Goal: Use online tool/utility: Utilize a website feature to perform a specific function

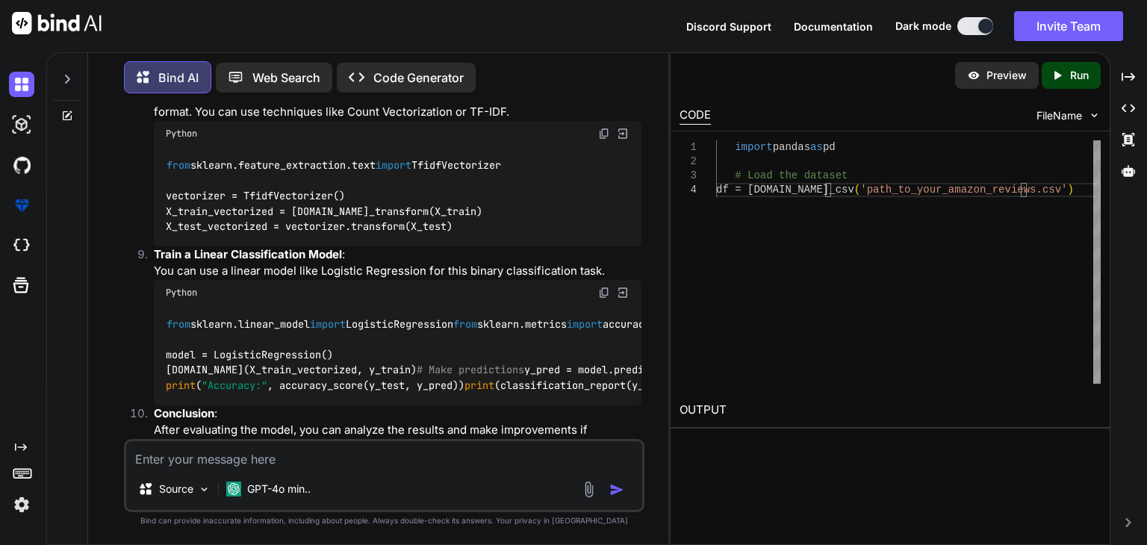
scroll to position [1568, 0]
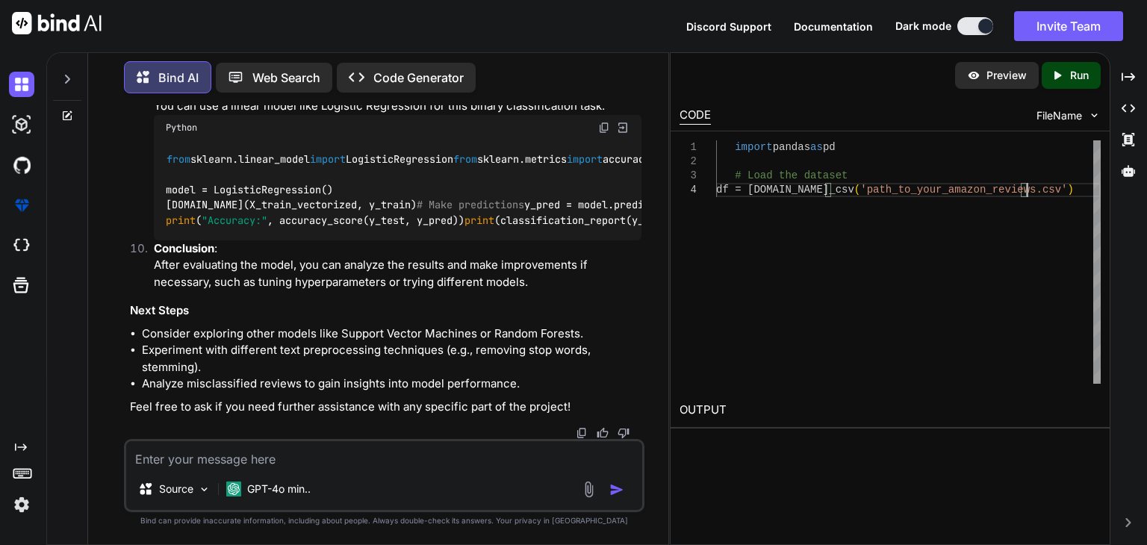
click at [362, 452] on textarea at bounding box center [384, 454] width 516 height 27
paste textarea "**Exercise 2**: **Implementation using K-Nearest Neighbor (KNN) Classifier**: (…"
type textarea "x"
type textarea "**Exercise 2**: **Implementation using K-Nearest Neighbor (KNN) Classifier**: (…"
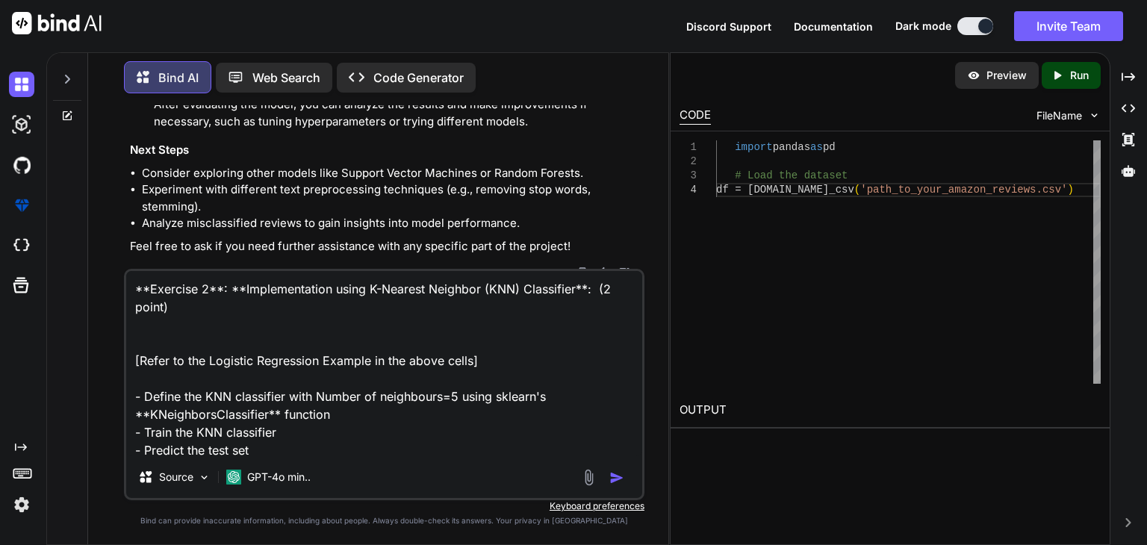
scroll to position [37, 0]
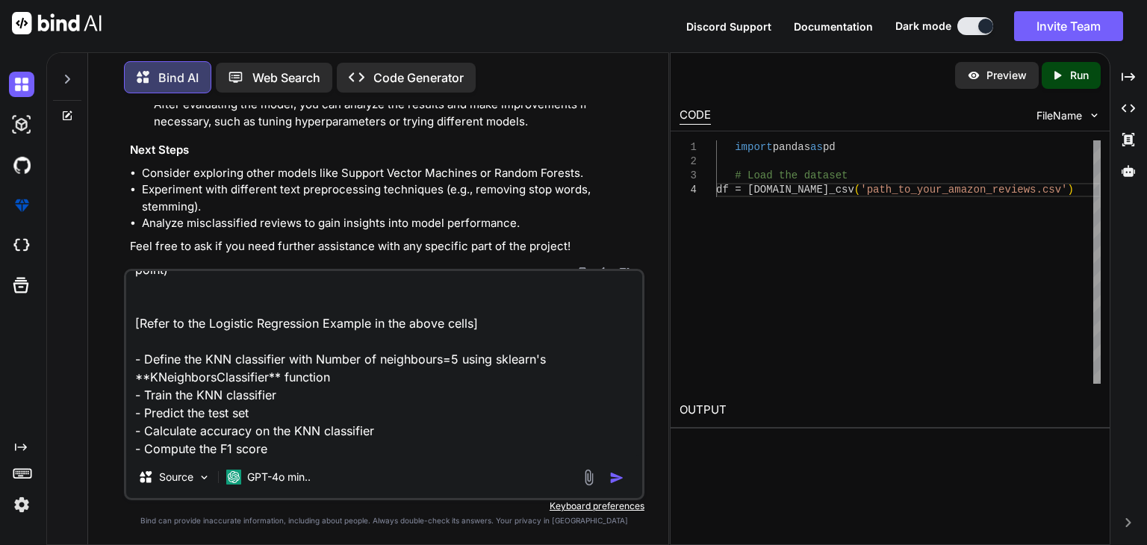
type textarea "x"
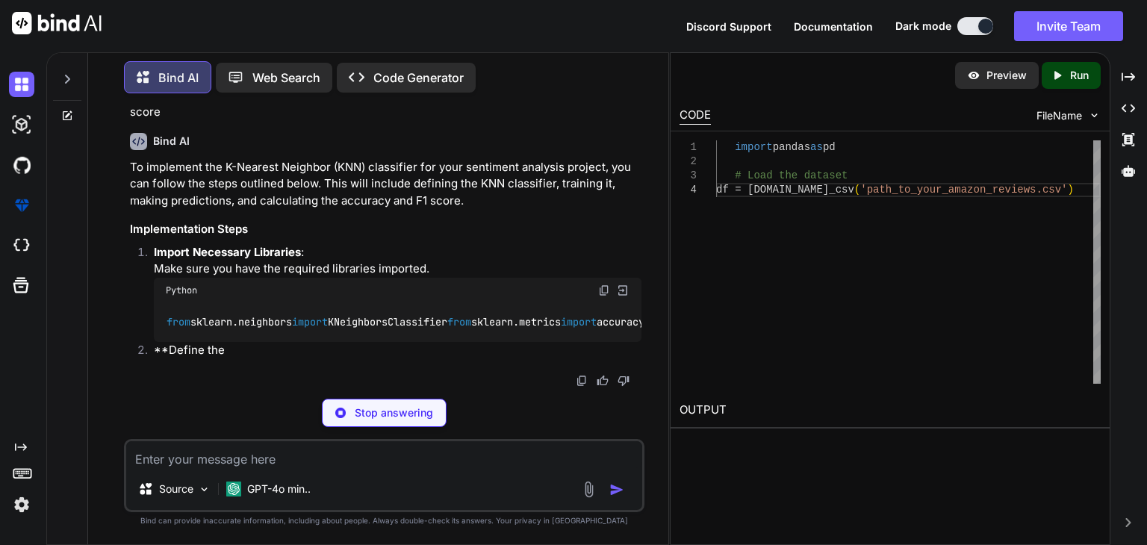
scroll to position [2042, 0]
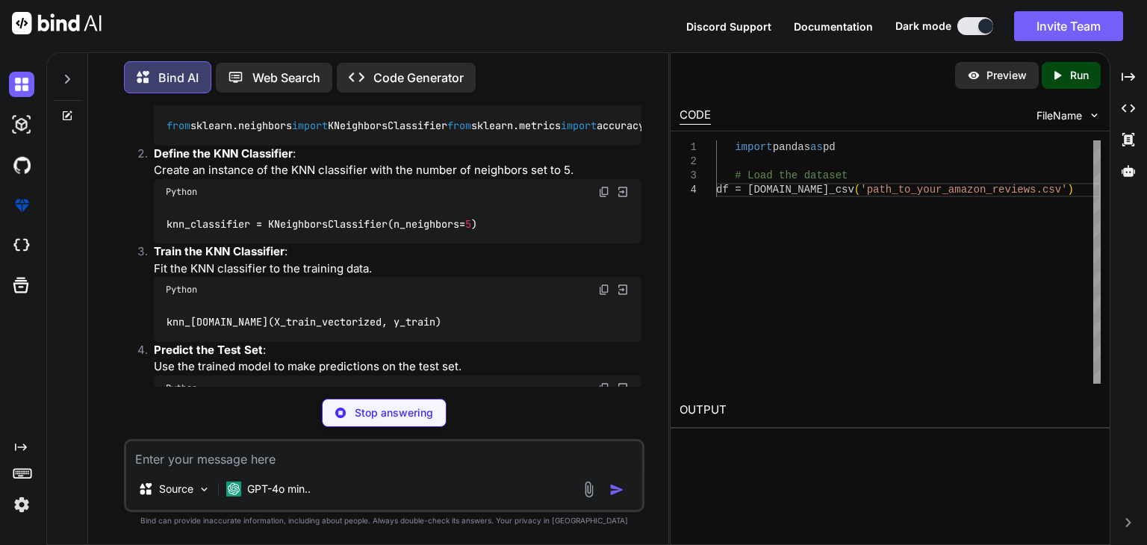
type textarea "x"
type textarea "from sklearn.neighbors import KNeighborsClassifier from sklearn.metrics import …"
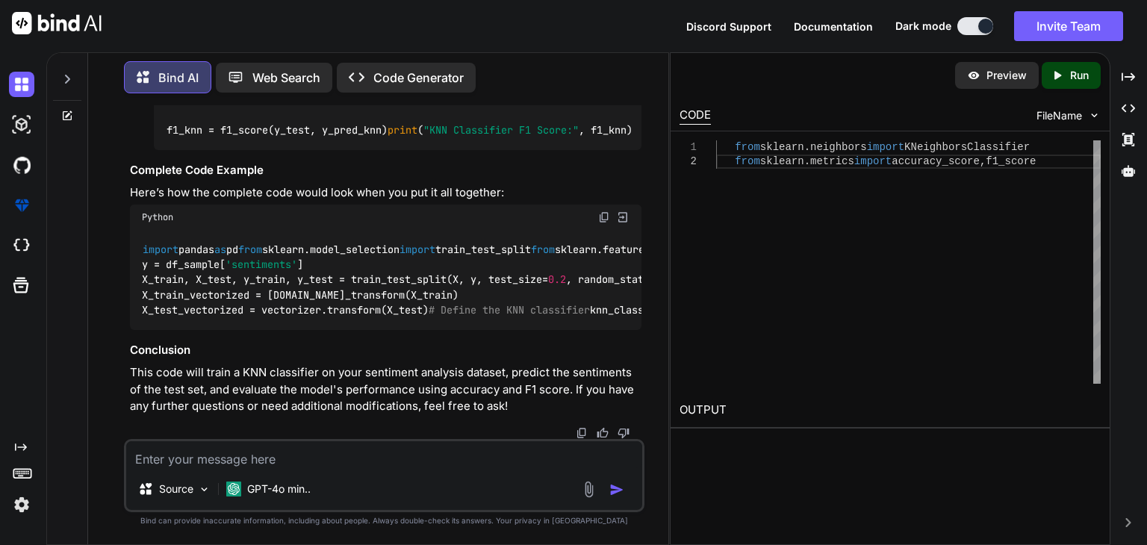
scroll to position [2789, 0]
click at [603, 211] on img at bounding box center [604, 217] width 12 height 12
click at [311, 494] on p "GPT-4o min.." at bounding box center [278, 489] width 63 height 15
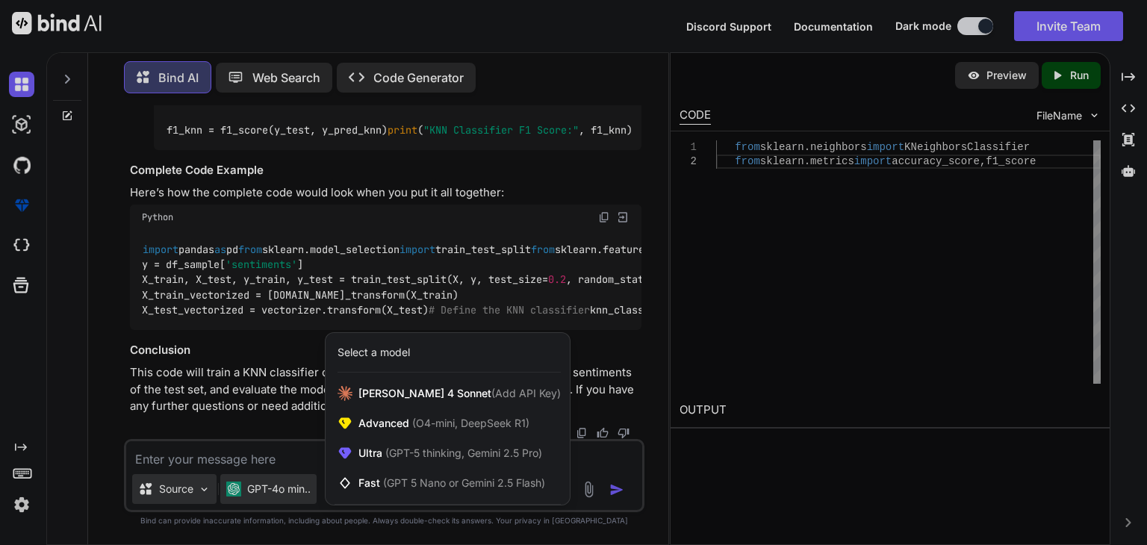
click at [196, 491] on div at bounding box center [573, 272] width 1147 height 545
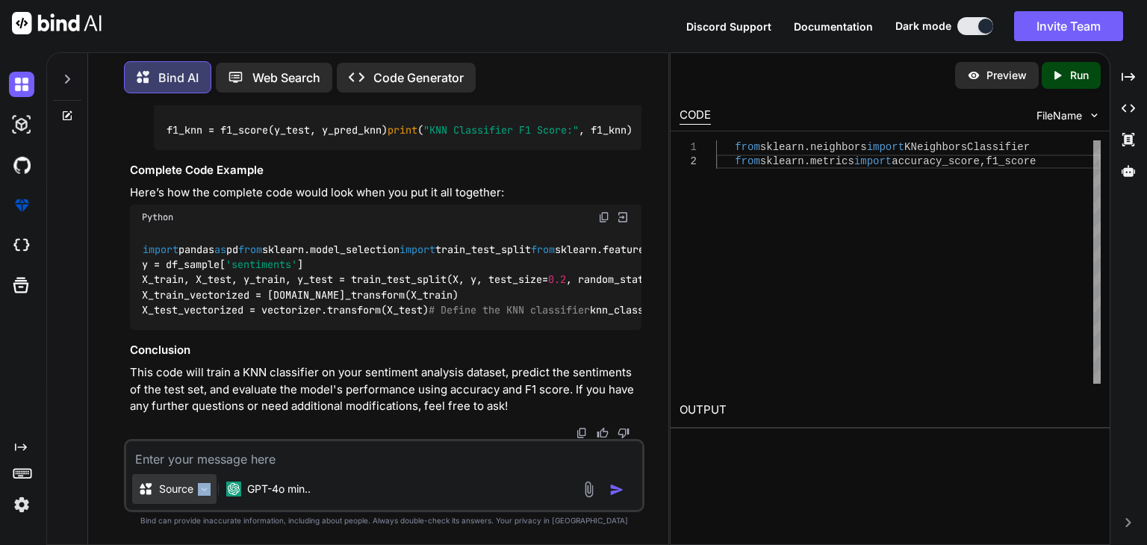
click at [196, 492] on div "Source" at bounding box center [174, 489] width 84 height 30
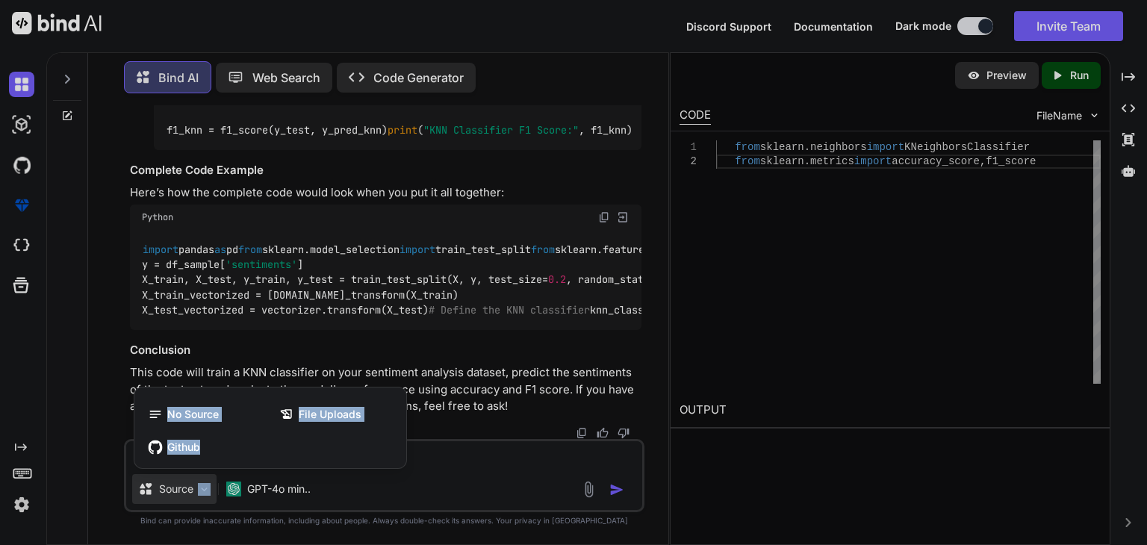
click at [376, 485] on div at bounding box center [573, 272] width 1147 height 545
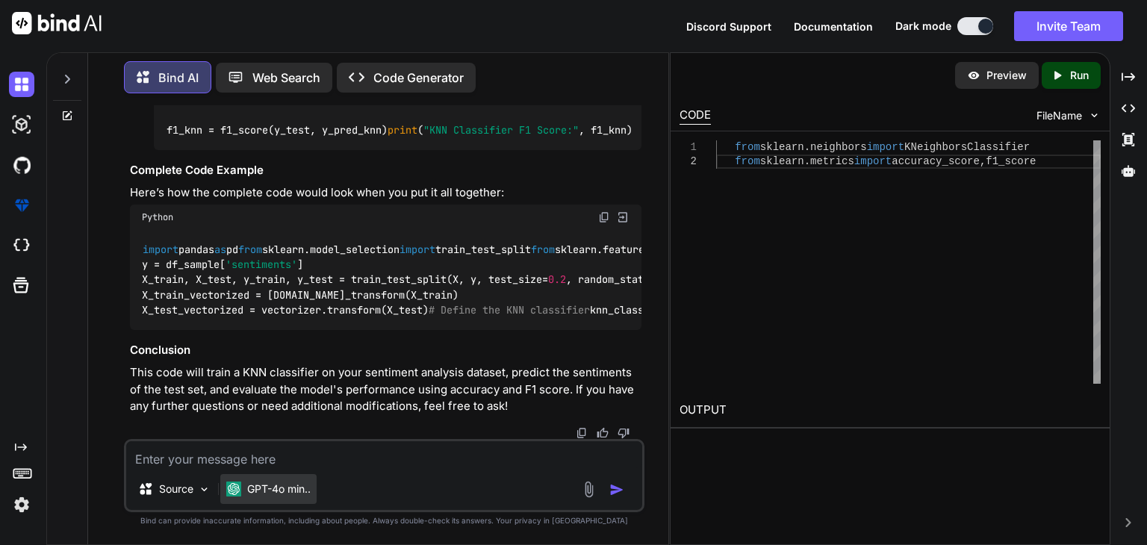
click at [312, 489] on div "GPT-4o min.." at bounding box center [268, 489] width 96 height 30
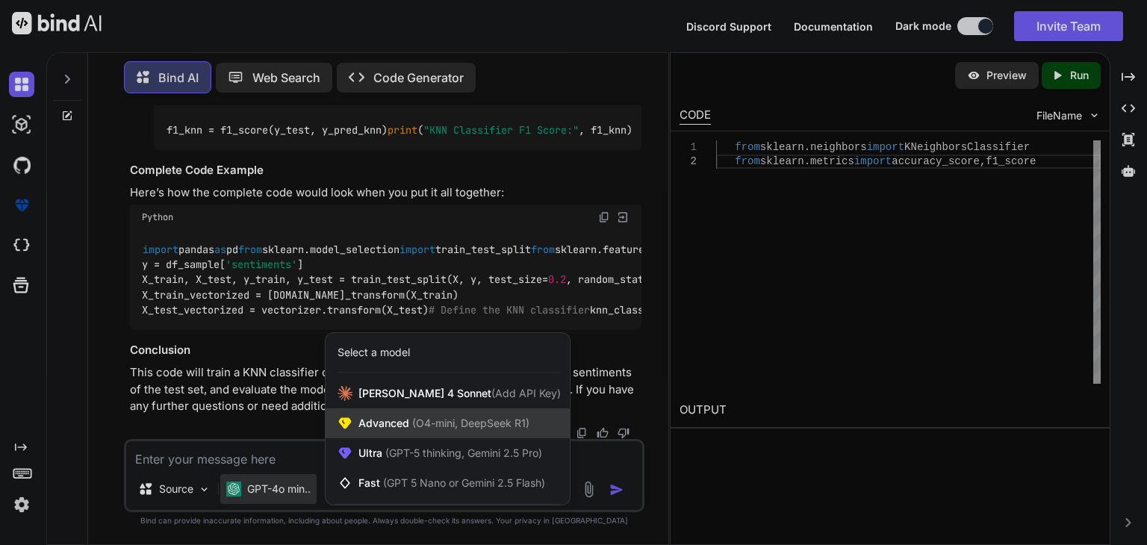
click at [517, 424] on span "(O4-mini, DeepSeek R1)" at bounding box center [469, 423] width 120 height 13
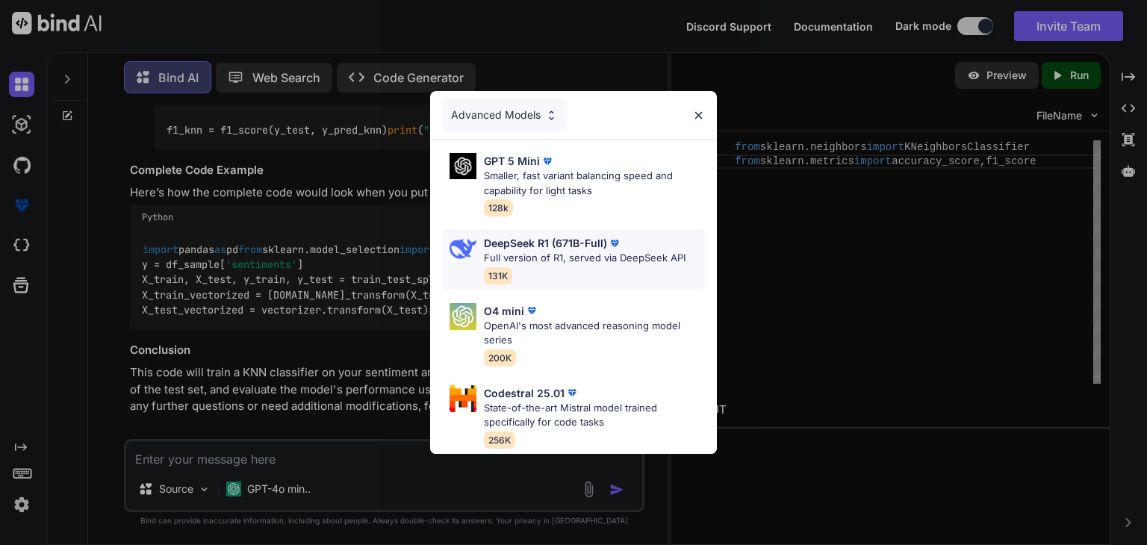
click at [540, 235] on p "DeepSeek R1 (671B-Full)" at bounding box center [545, 243] width 123 height 16
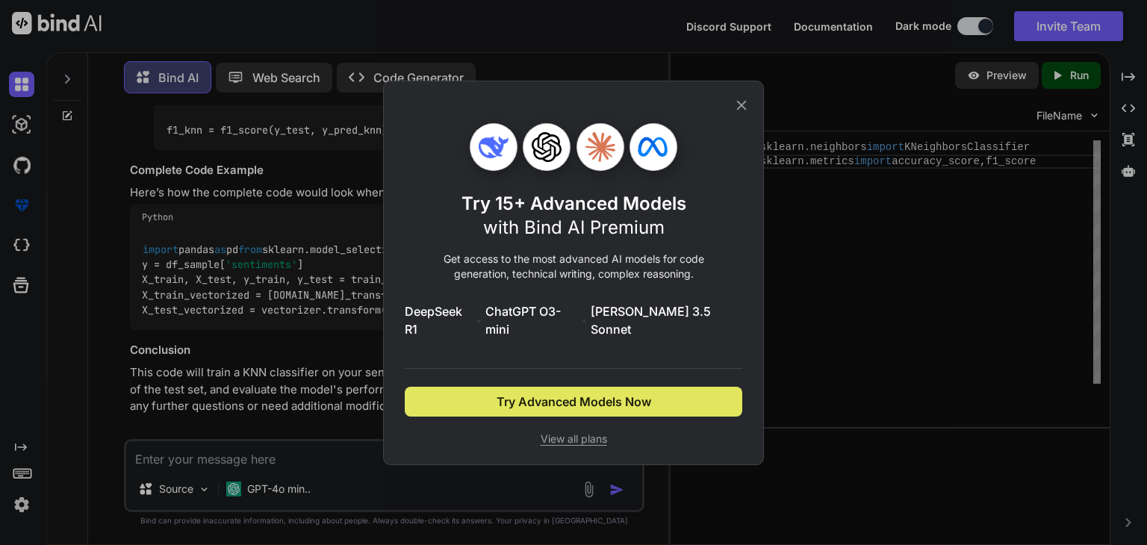
click at [662, 387] on button "Try Advanced Models Now" at bounding box center [573, 402] width 337 height 30
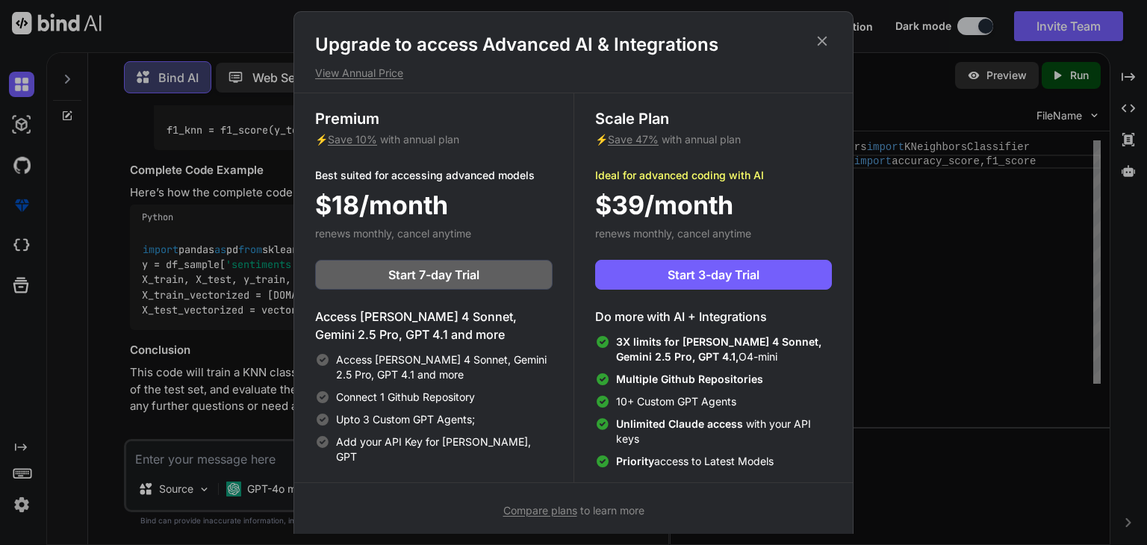
click at [823, 43] on icon at bounding box center [822, 41] width 16 height 16
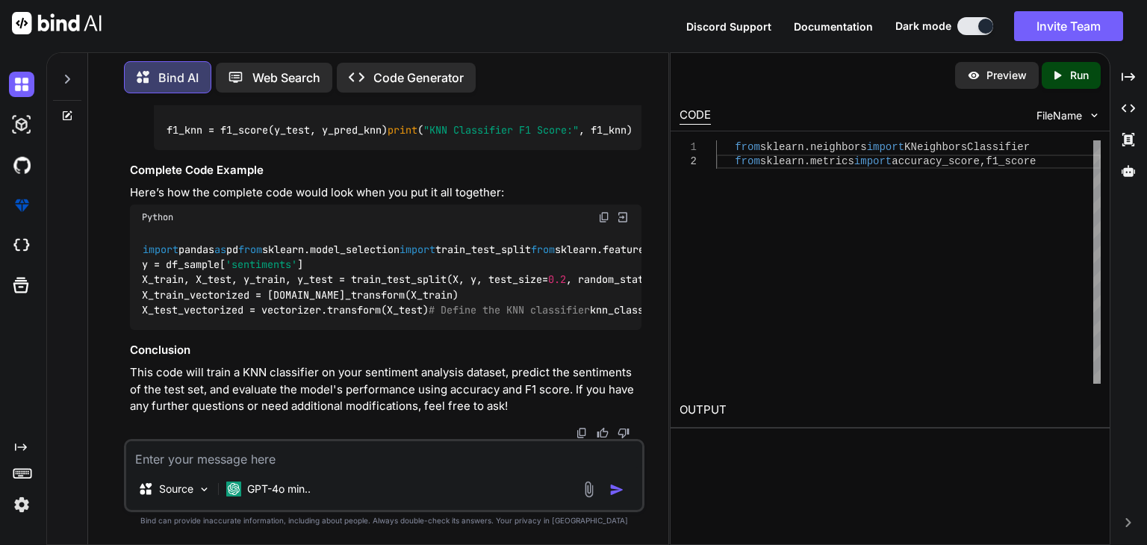
click at [296, 458] on textarea at bounding box center [384, 454] width 516 height 27
paste textarea "**Exercise 3**: **Implementation using Support Vector Machines (SVM) Classifier…"
type textarea "x"
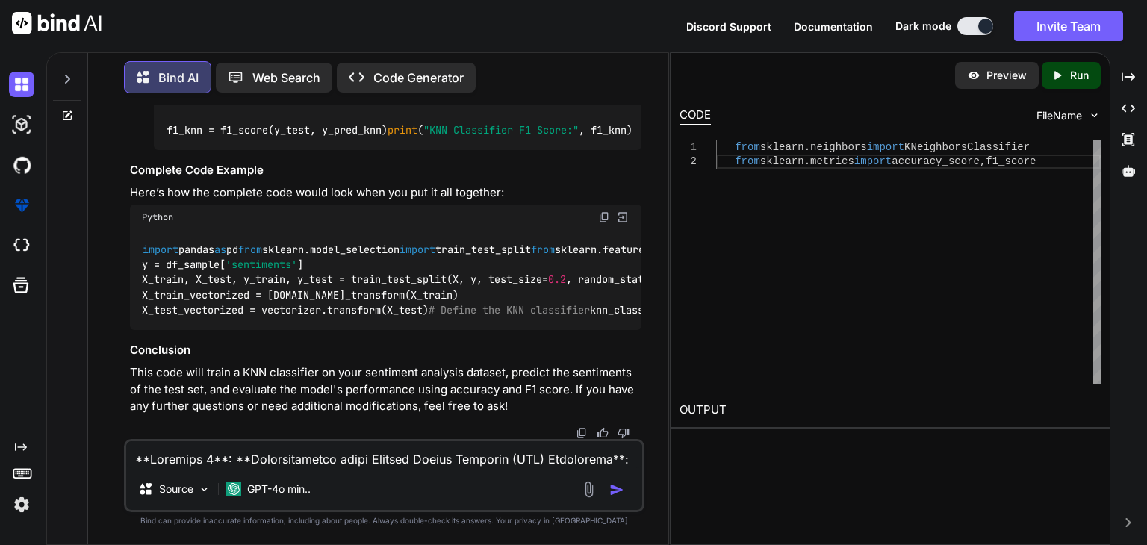
scroll to position [360, 0]
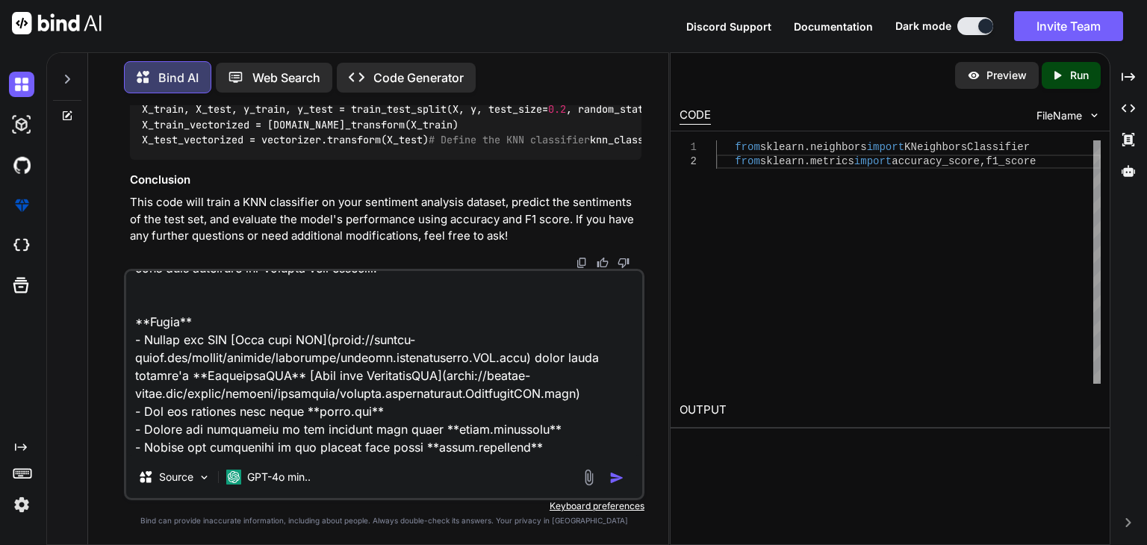
type textarea "**Exercise 3**: **Implementation using Support Vector Machines (SVM) Classifier…"
click at [617, 478] on img "button" at bounding box center [616, 477] width 15 height 15
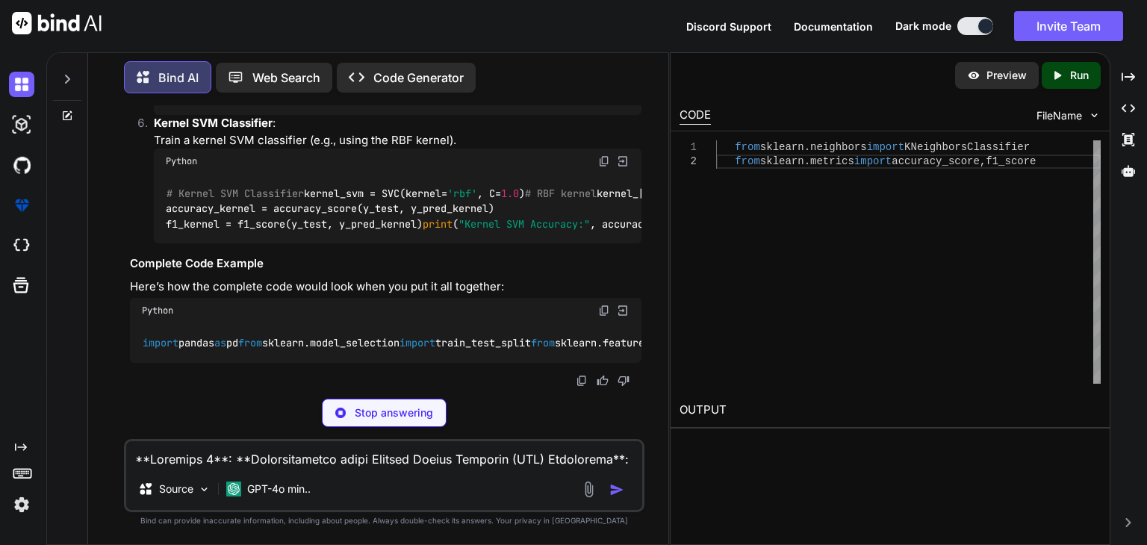
scroll to position [5701, 0]
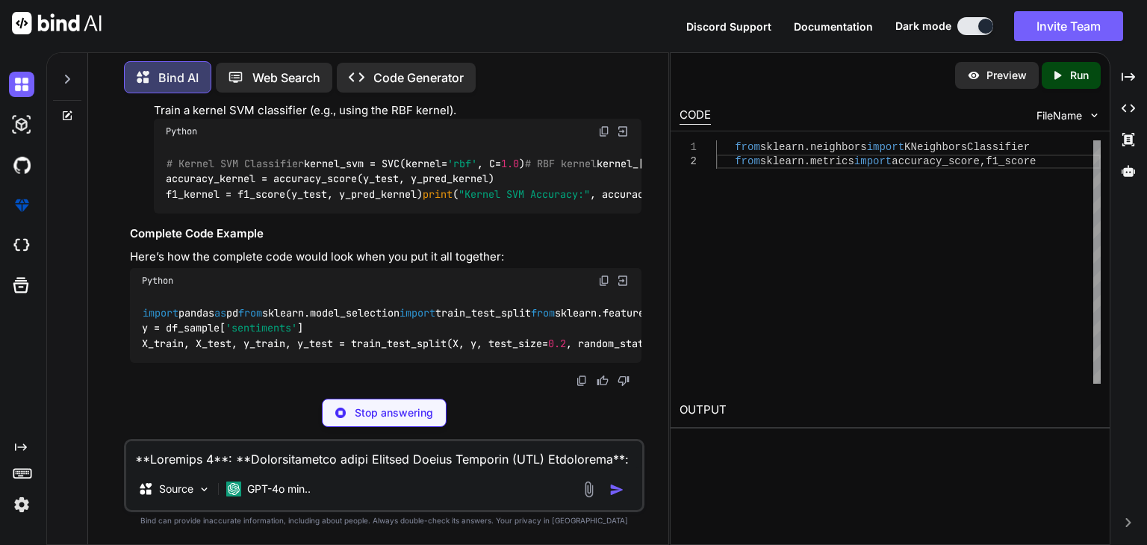
click at [603, 275] on img at bounding box center [604, 281] width 12 height 12
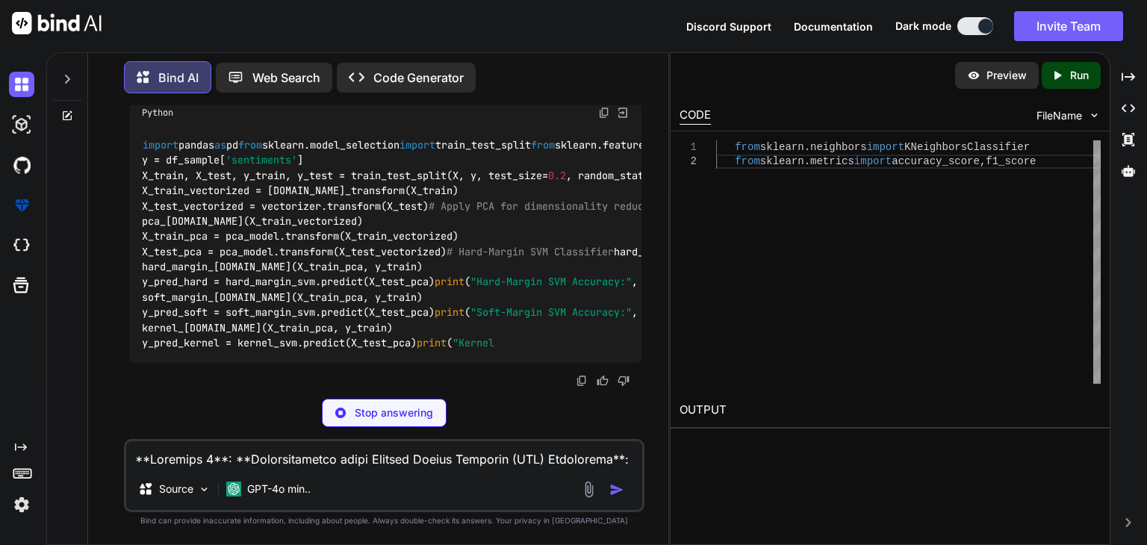
type textarea "x"
type textarea "import pandas as pd from sklearn.model_selection import train_test_split from s…"
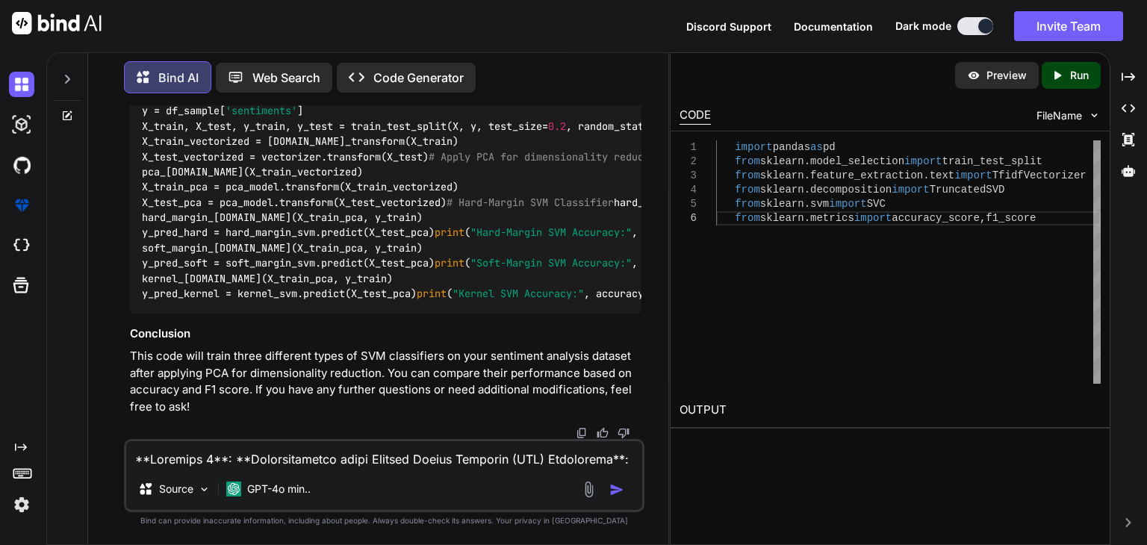
scroll to position [5746, 0]
click at [602, 69] on img at bounding box center [604, 63] width 12 height 12
